Goal: Task Accomplishment & Management: Use online tool/utility

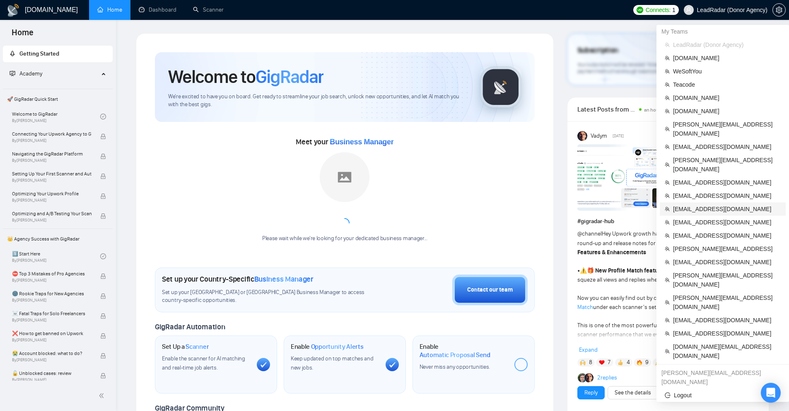
click at [687, 204] on span "[EMAIL_ADDRESS][DOMAIN_NAME]" at bounding box center [727, 208] width 108 height 9
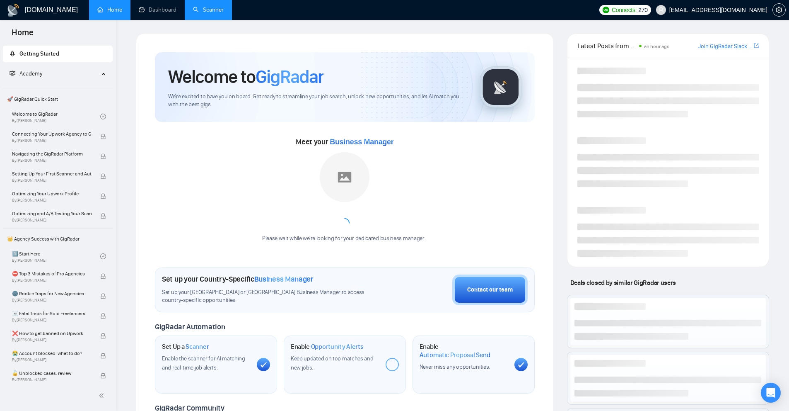
click at [213, 6] on link "Scanner" at bounding box center [208, 9] width 31 height 7
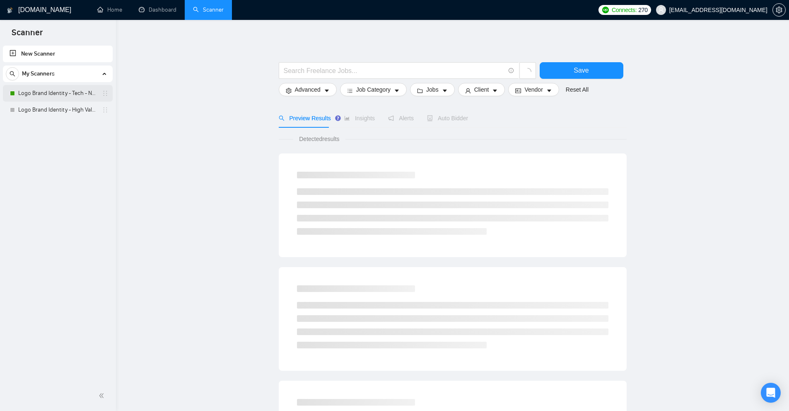
click at [71, 92] on link "Logo Brand Identity - Tech - NEW" at bounding box center [57, 93] width 79 height 17
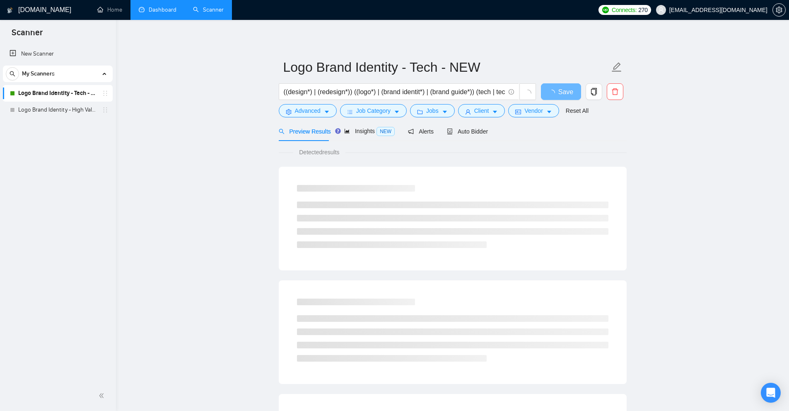
click at [144, 10] on link "Dashboard" at bounding box center [158, 9] width 38 height 7
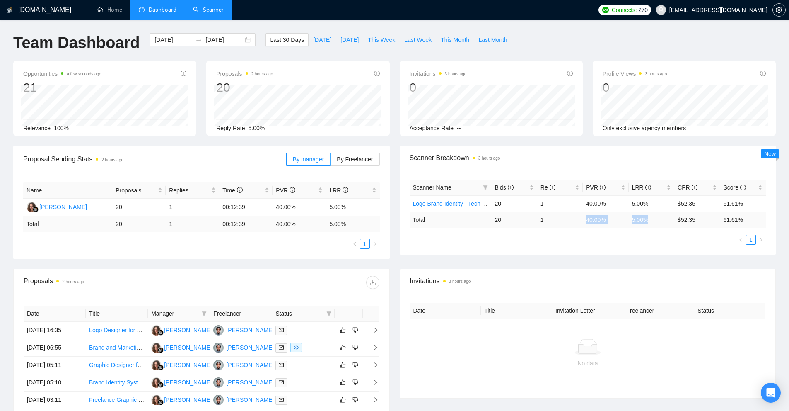
drag, startPoint x: 581, startPoint y: 225, endPoint x: 655, endPoint y: 221, distance: 73.8
click at [655, 221] on tr "Total 20 1 40.00 % 5.00 % $ 52.35 61.61 %" at bounding box center [588, 219] width 357 height 16
click at [645, 239] on ul "1" at bounding box center [588, 240] width 357 height 10
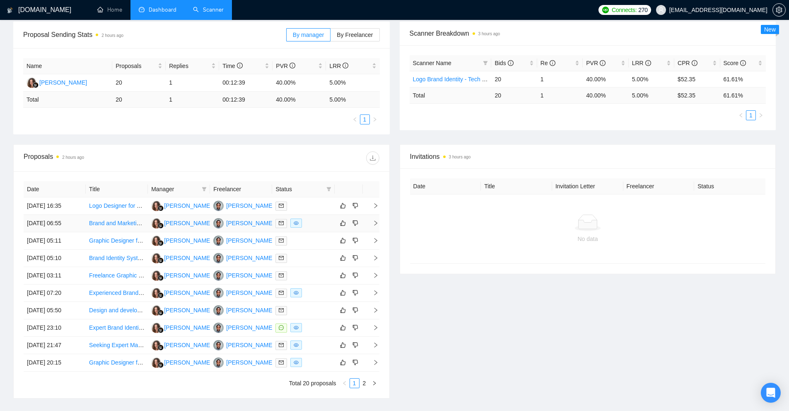
click at [313, 223] on div at bounding box center [304, 223] width 56 height 10
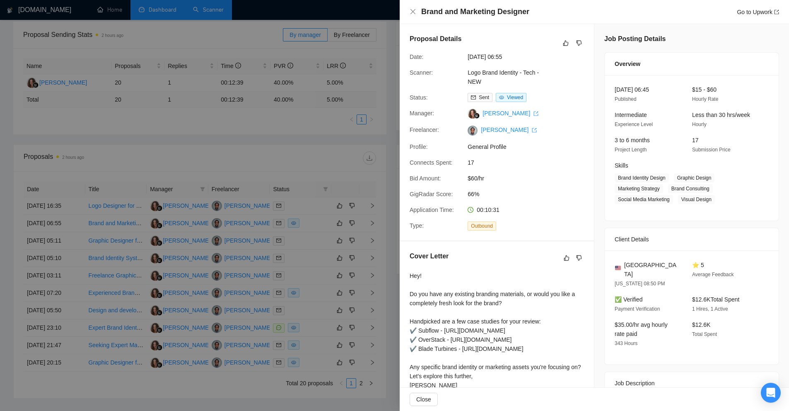
scroll to position [93, 0]
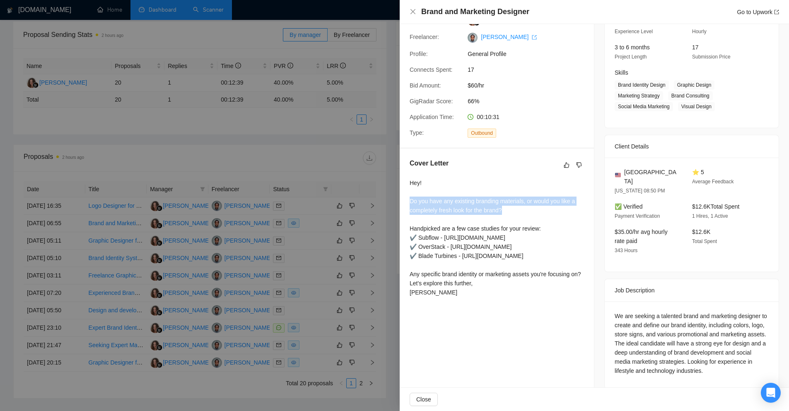
drag, startPoint x: 403, startPoint y: 196, endPoint x: 553, endPoint y: 213, distance: 150.9
click at [553, 213] on div "Cover Letter Hey! Do you have any existing branding materials, or would you lik…" at bounding box center [497, 229] width 194 height 162
click at [553, 213] on div "Hey! Do you have any existing branding materials, or would you like a completel…" at bounding box center [497, 237] width 174 height 119
drag, startPoint x: 525, startPoint y: 207, endPoint x: 415, endPoint y: 195, distance: 110.4
click at [413, 195] on div "Hey! Do you have any existing branding materials, or would you like a completel…" at bounding box center [497, 237] width 174 height 119
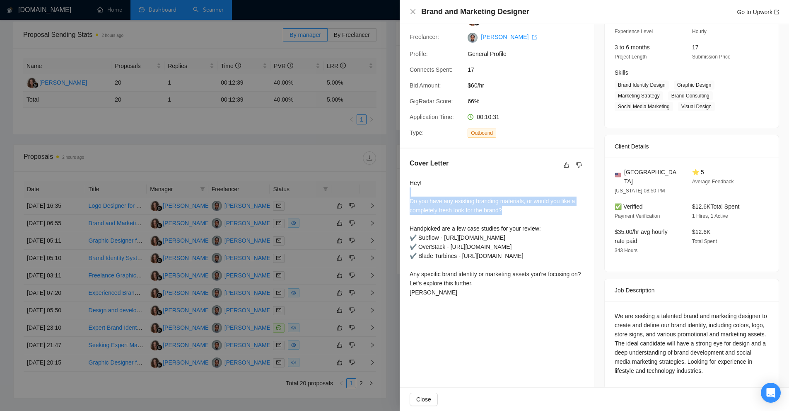
click at [415, 195] on div "Hey! Do you have any existing branding materials, or would you like a completel…" at bounding box center [497, 237] width 174 height 119
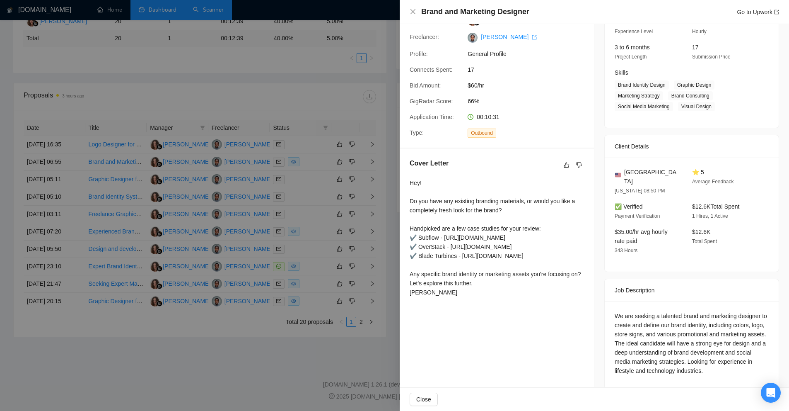
click at [444, 208] on div "Hey! Do you have any existing branding materials, or would you like a completel…" at bounding box center [497, 237] width 174 height 119
click at [327, 164] on div at bounding box center [394, 205] width 789 height 411
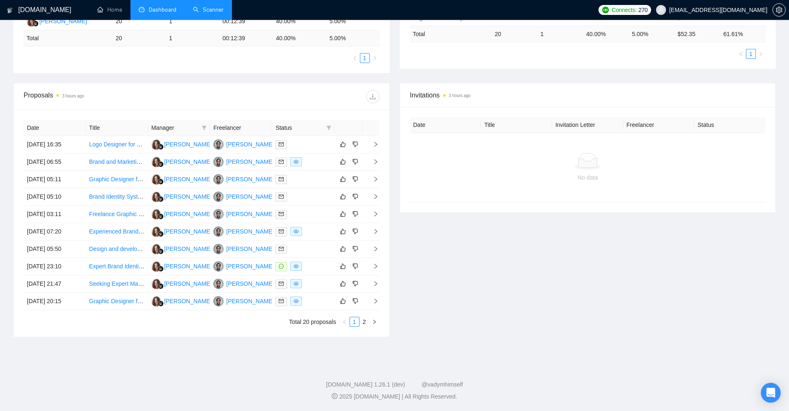
scroll to position [0, 0]
